Goal: Task Accomplishment & Management: Manage account settings

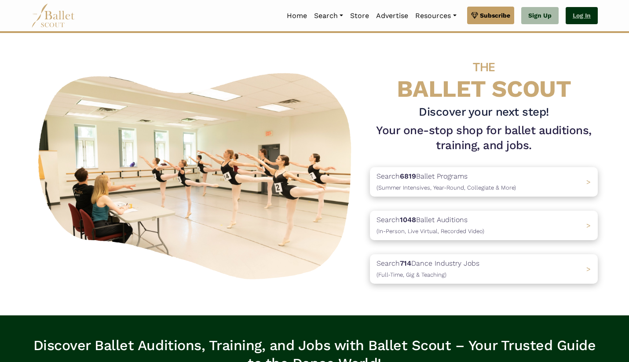
click at [583, 15] on link "Log In" at bounding box center [582, 16] width 32 height 18
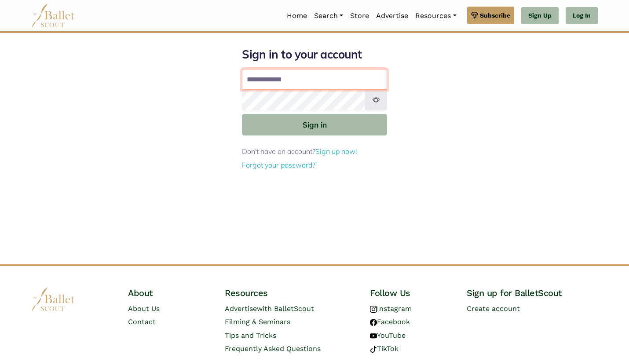
type input "**********"
click at [315, 124] on button "Sign in" at bounding box center [314, 125] width 145 height 22
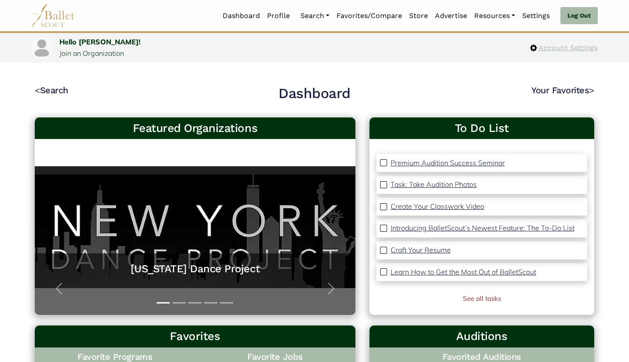
click at [563, 51] on span "Account Settings" at bounding box center [567, 47] width 61 height 11
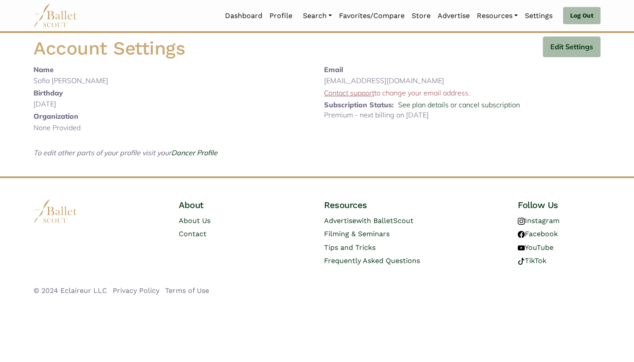
click at [361, 117] on p "Premium - next billing on Sept. 5, 2025" at bounding box center [462, 115] width 276 height 11
click at [456, 105] on link "See plan details or cancel subscription" at bounding box center [459, 104] width 122 height 9
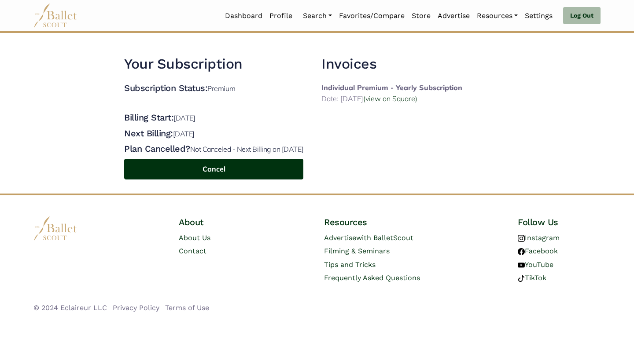
click at [212, 176] on button "Cancel" at bounding box center [213, 169] width 179 height 21
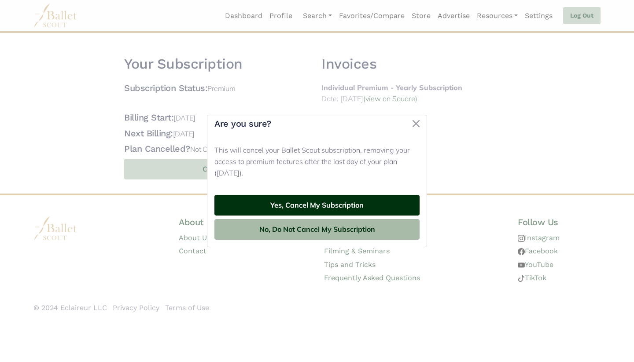
click at [286, 209] on button "Yes, Cancel My Subscription" at bounding box center [316, 205] width 205 height 21
